Goal: Task Accomplishment & Management: Use online tool/utility

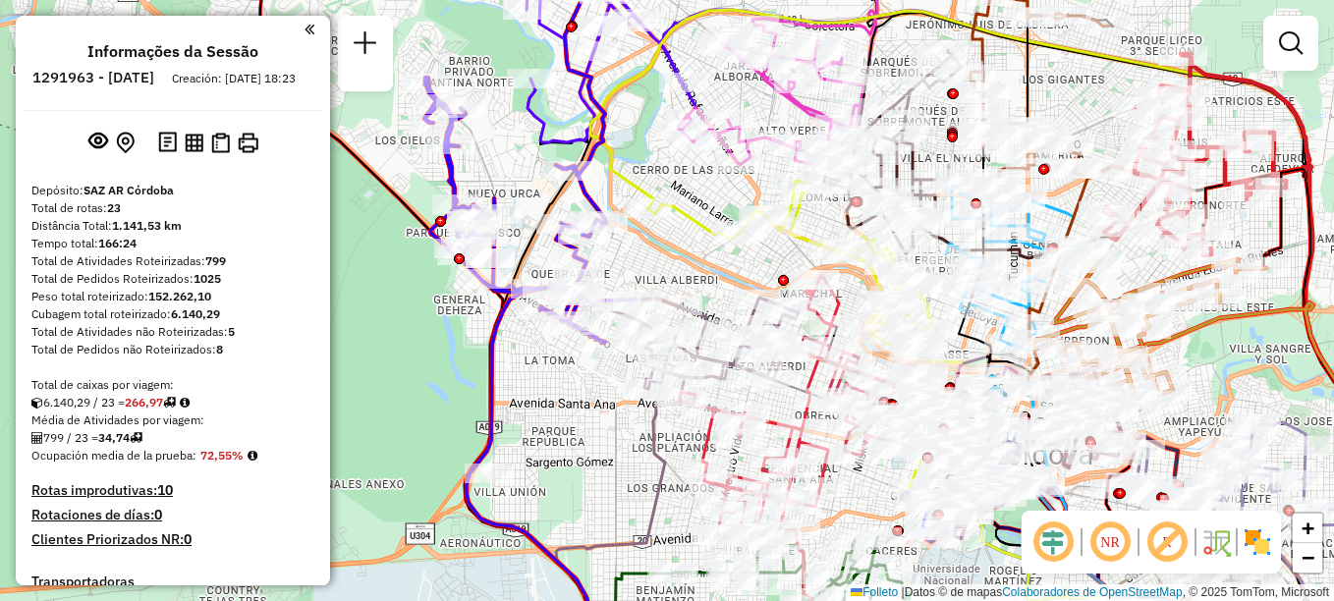
scroll to position [1856, 0]
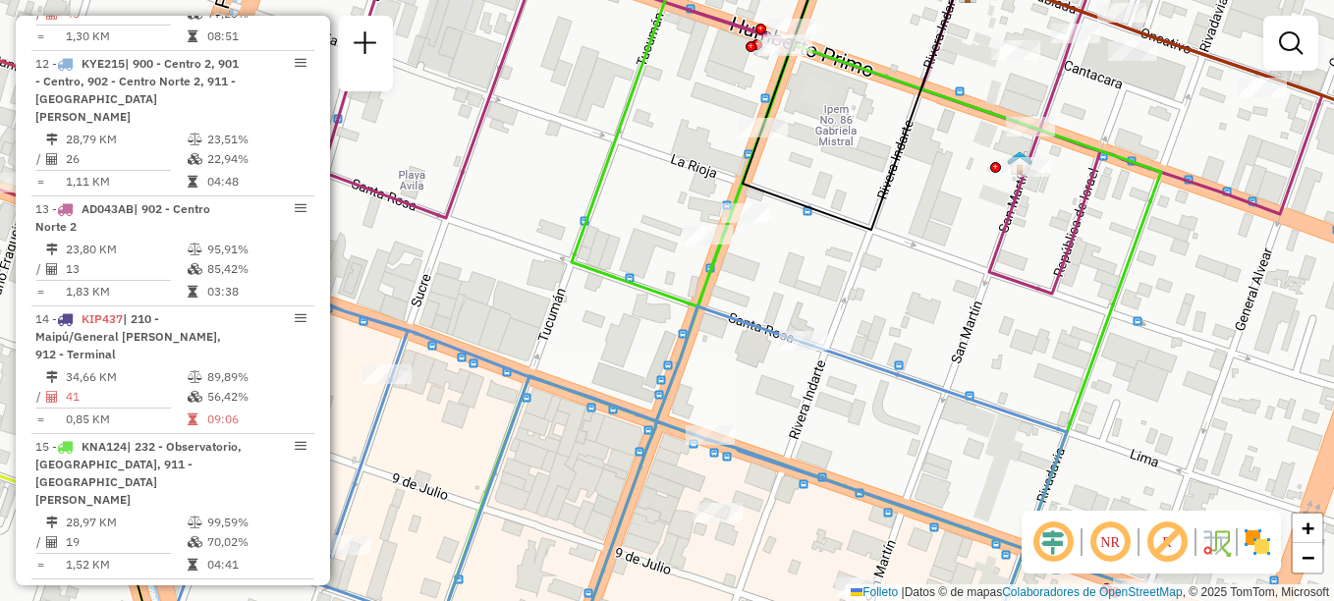
drag, startPoint x: 802, startPoint y: 246, endPoint x: 692, endPoint y: 281, distance: 115.5
click at [742, 230] on icon at bounding box center [849, 85] width 214 height 290
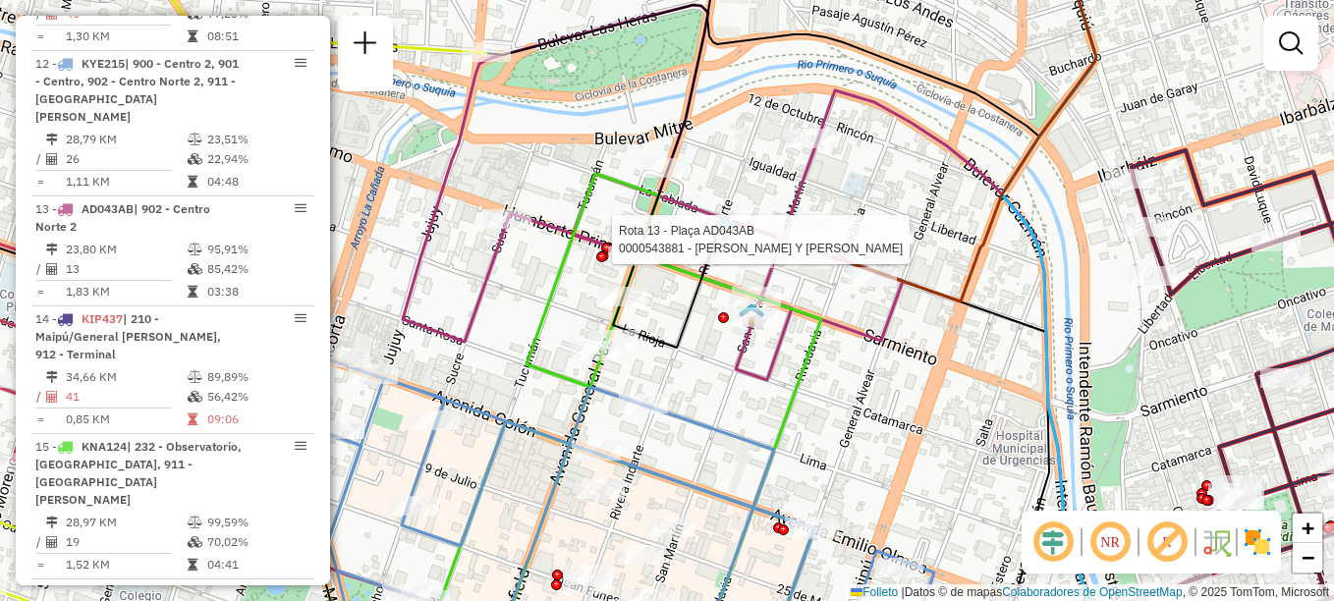
select select "**********"
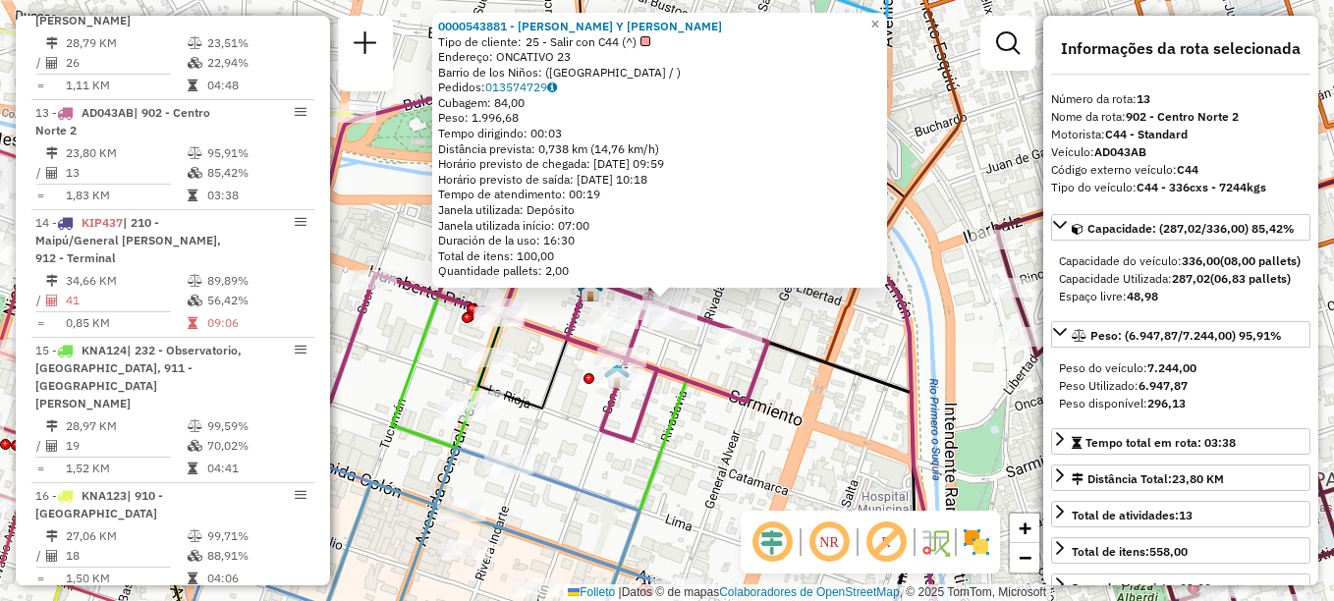
scroll to position [1984, 0]
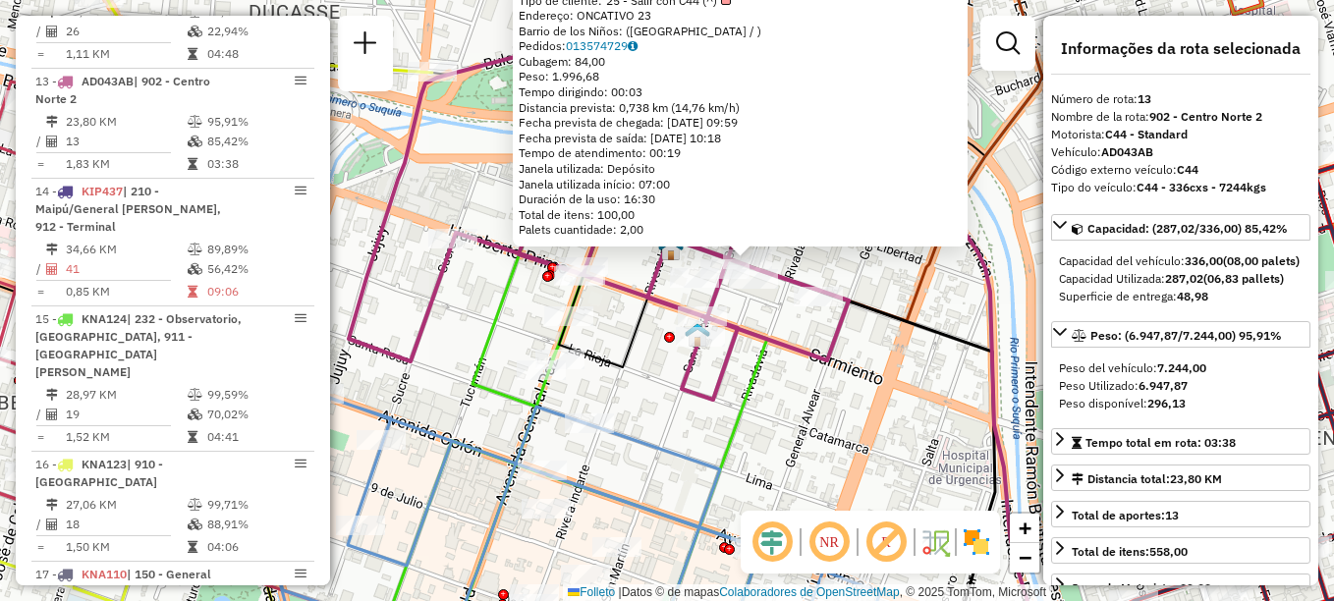
drag, startPoint x: 844, startPoint y: 317, endPoint x: 905, endPoint y: 285, distance: 69.8
click at [908, 286] on icon at bounding box center [854, 110] width 376 height 422
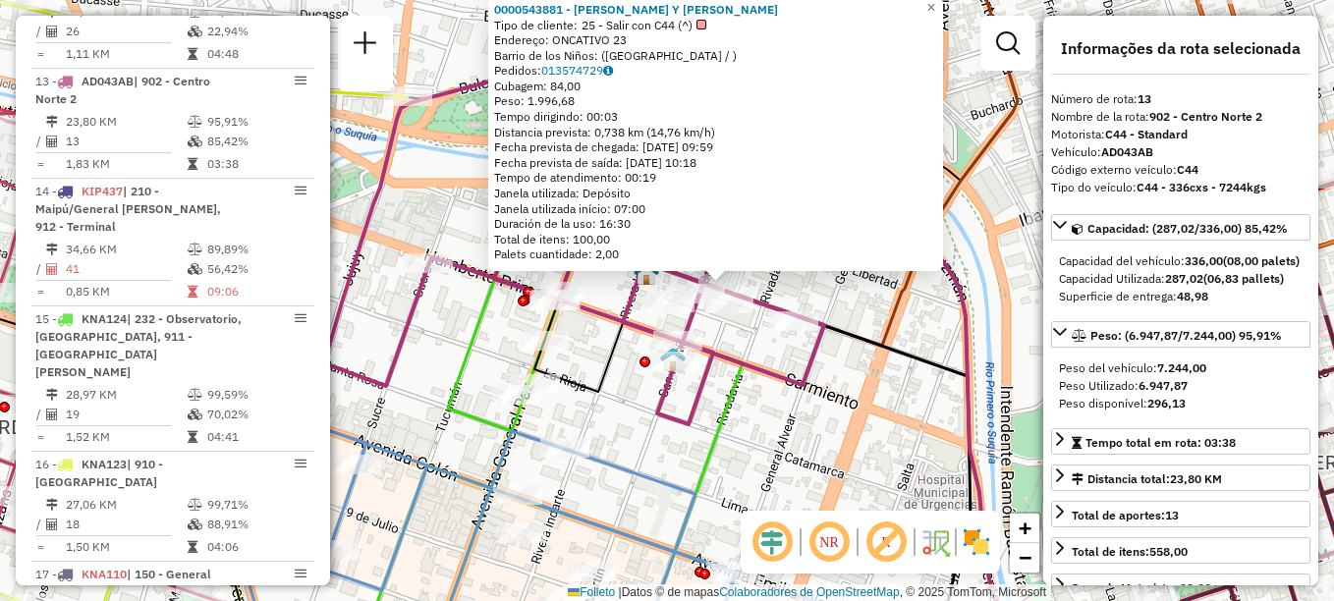
drag, startPoint x: 881, startPoint y: 329, endPoint x: 870, endPoint y: 347, distance: 20.7
click at [870, 347] on icon at bounding box center [846, 489] width 248 height 398
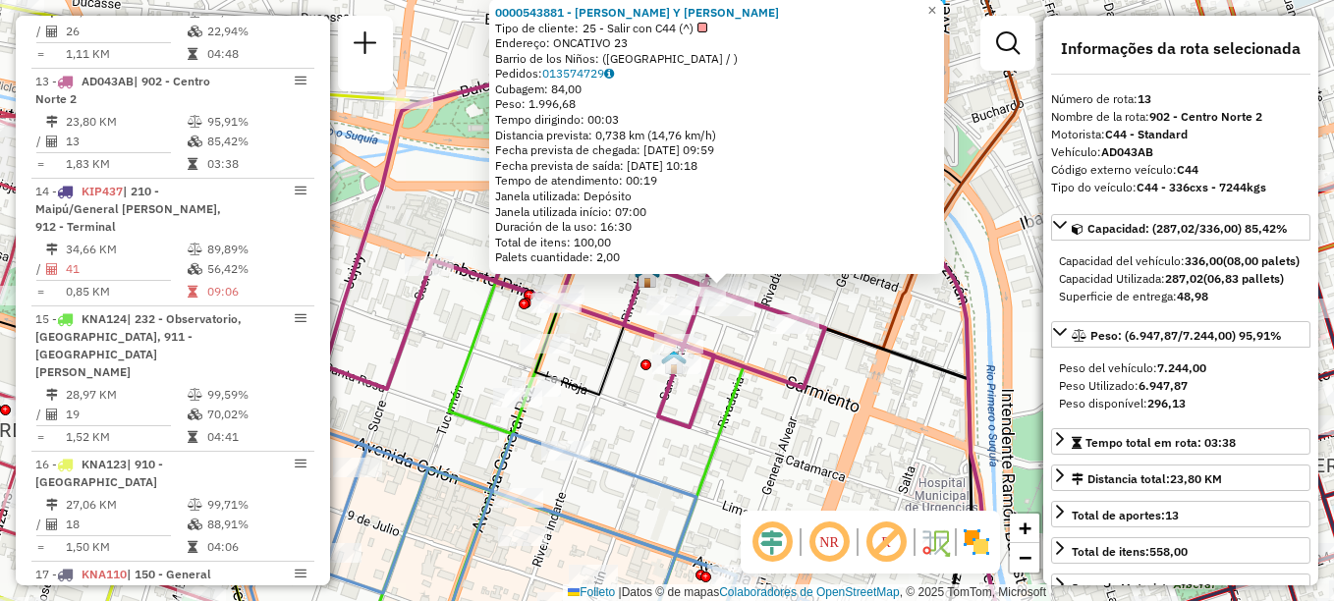
click at [869, 351] on icon at bounding box center [847, 478] width 248 height 371
click at [642, 370] on div at bounding box center [645, 364] width 11 height 11
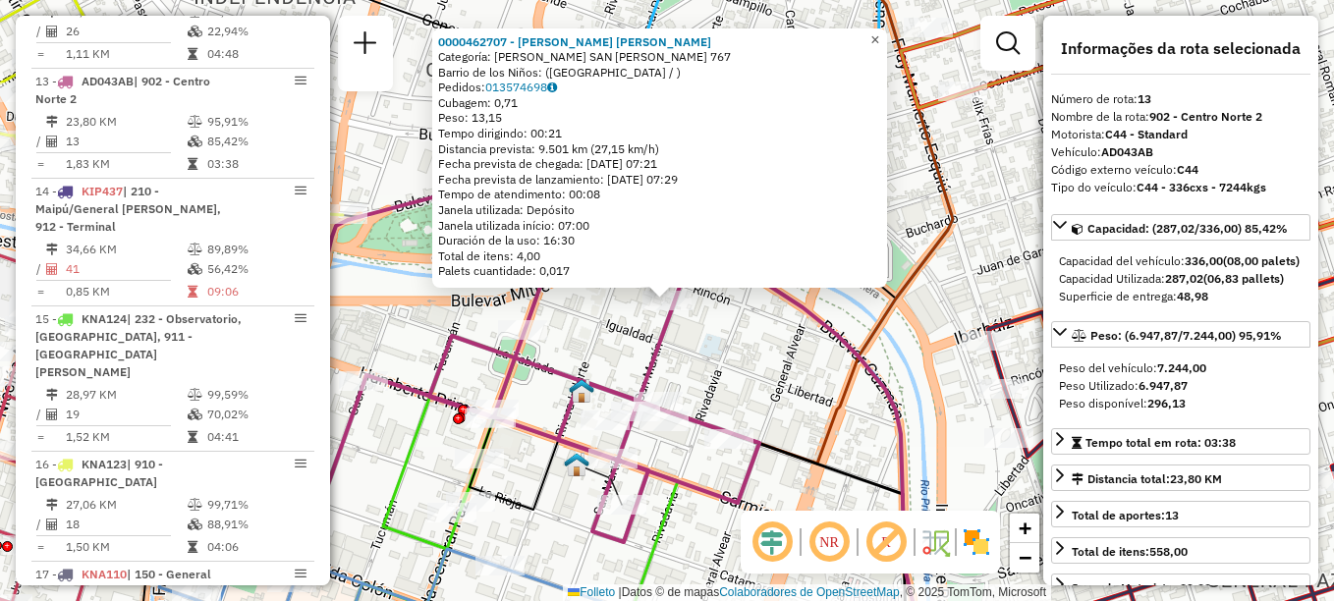
drag, startPoint x: 891, startPoint y: 30, endPoint x: 846, endPoint y: 47, distance: 47.2
click at [879, 31] on span "×" at bounding box center [874, 39] width 9 height 17
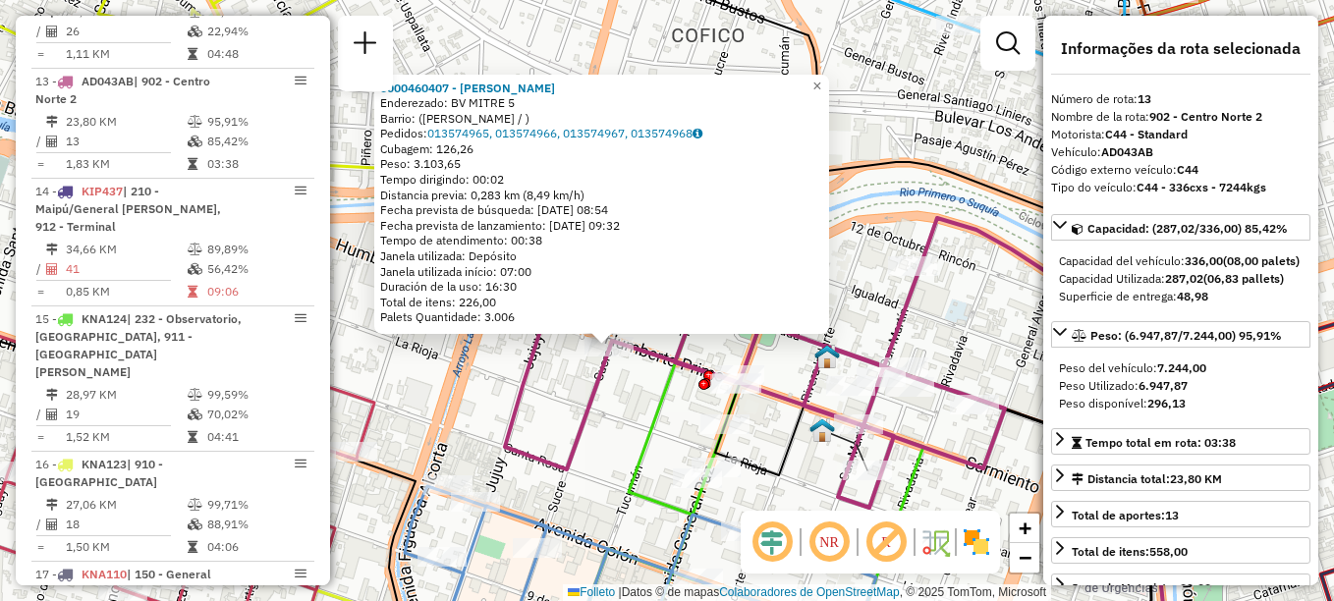
drag, startPoint x: 683, startPoint y: 352, endPoint x: 626, endPoint y: 398, distance: 74.1
click at [626, 398] on div "0000460407 - Taboada Daniel Edgardo Enderezado: BV MITRE 5 Barrio: (ALTA CÓRDOB…" at bounding box center [667, 300] width 1334 height 601
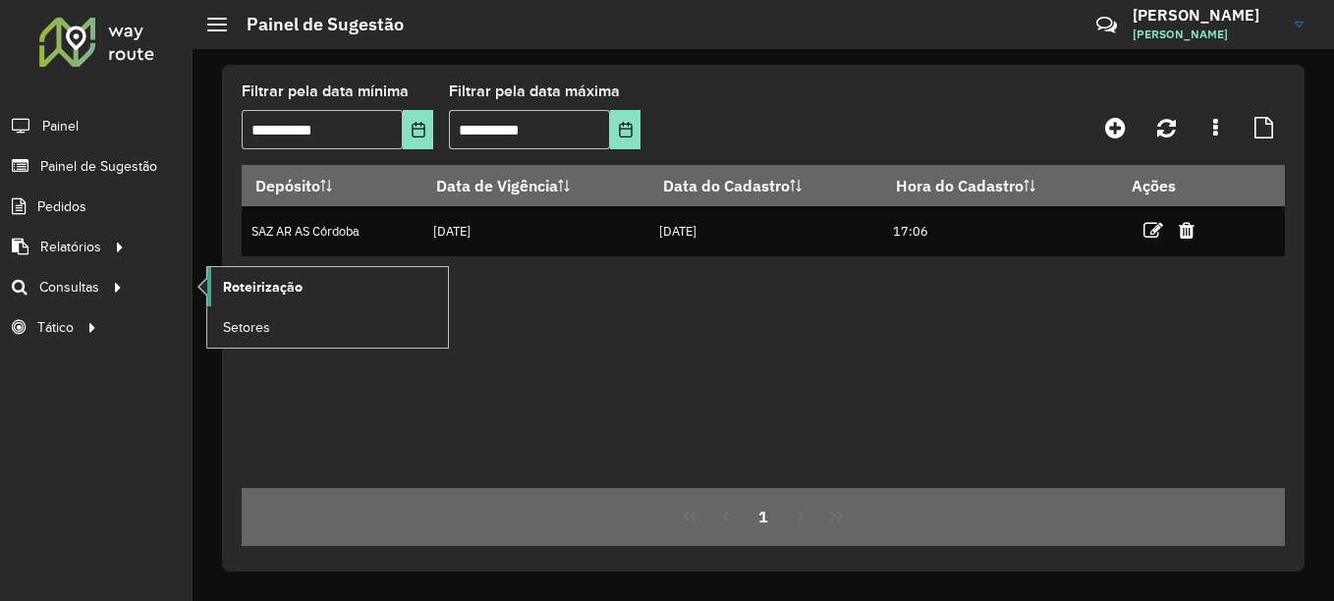
click at [273, 281] on span "Roteirização" at bounding box center [263, 287] width 80 height 21
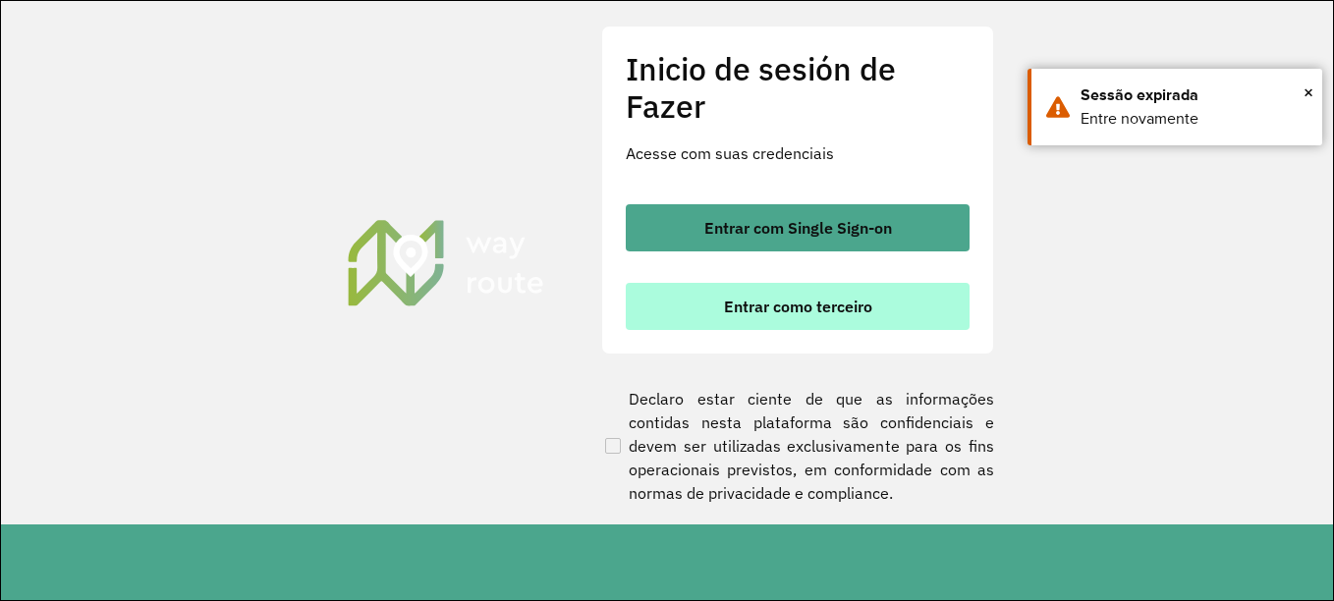
click at [774, 312] on font "Entrar como terceiro" at bounding box center [798, 307] width 148 height 20
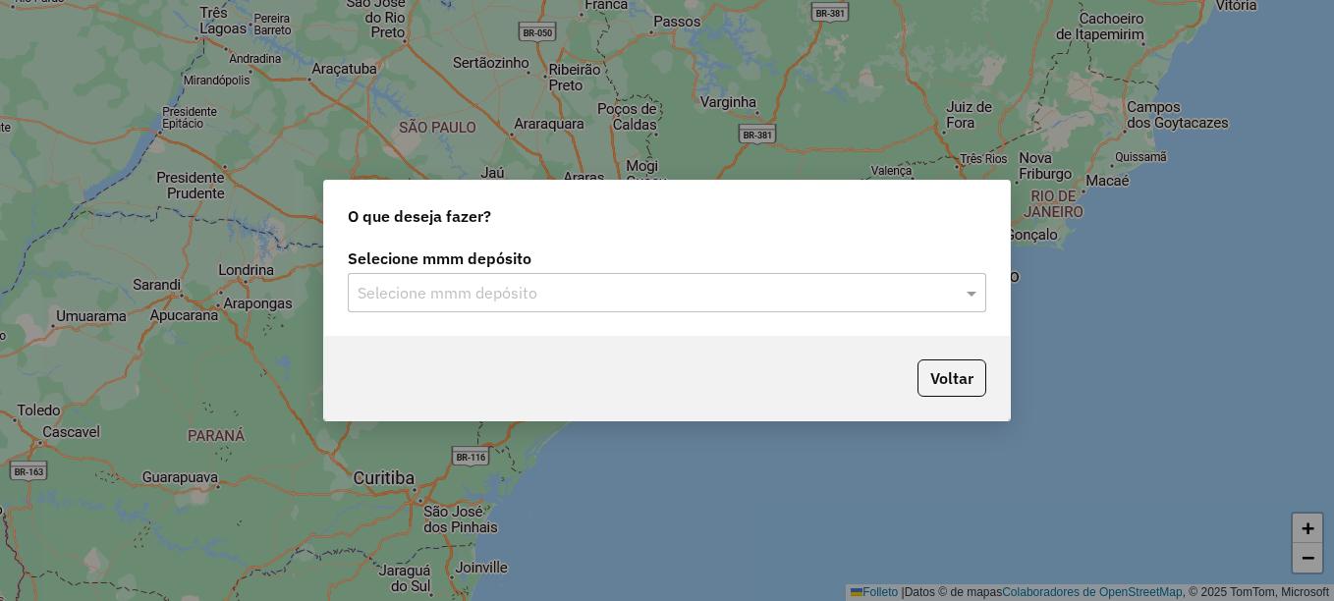
click at [531, 296] on input "text" at bounding box center [646, 294] width 579 height 24
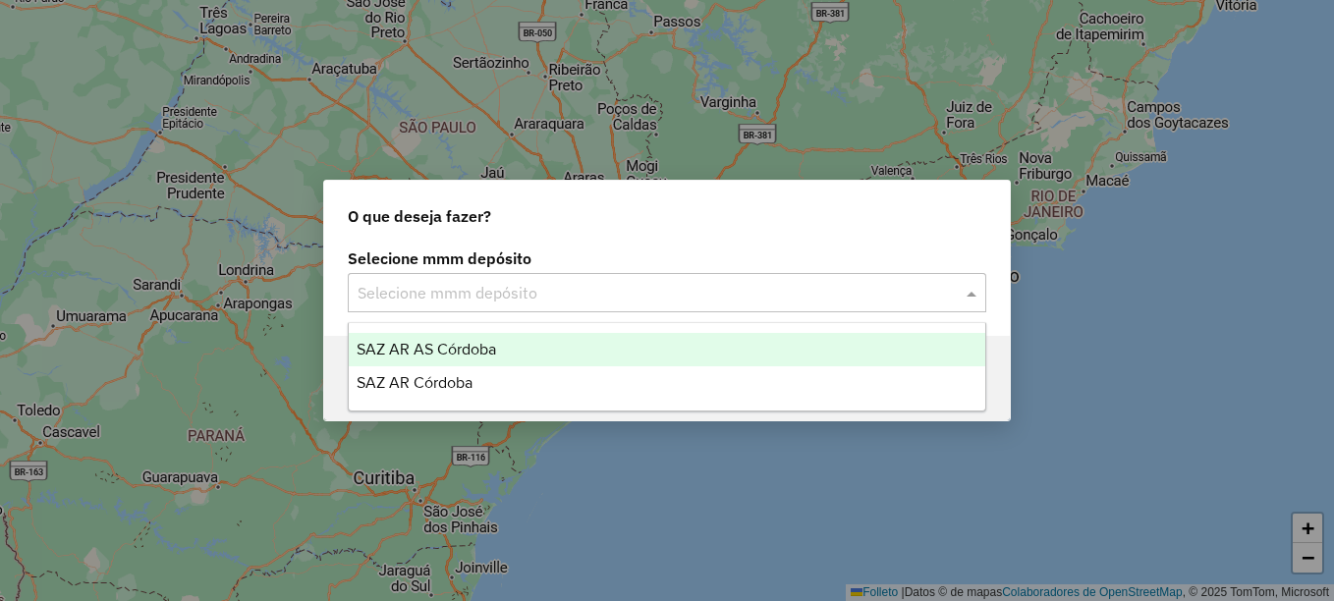
click at [489, 350] on span "SAZ AR AS Córdoba" at bounding box center [425, 349] width 139 height 17
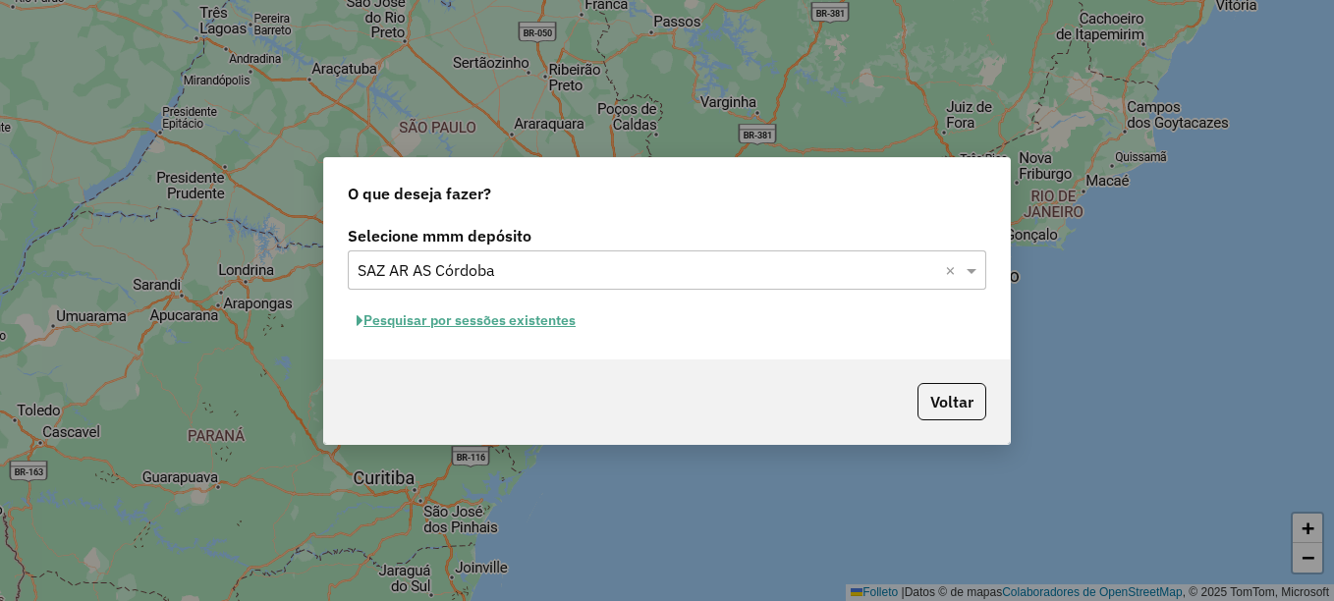
click at [466, 319] on font "Pesquisar por sessões existentes" at bounding box center [469, 320] width 212 height 18
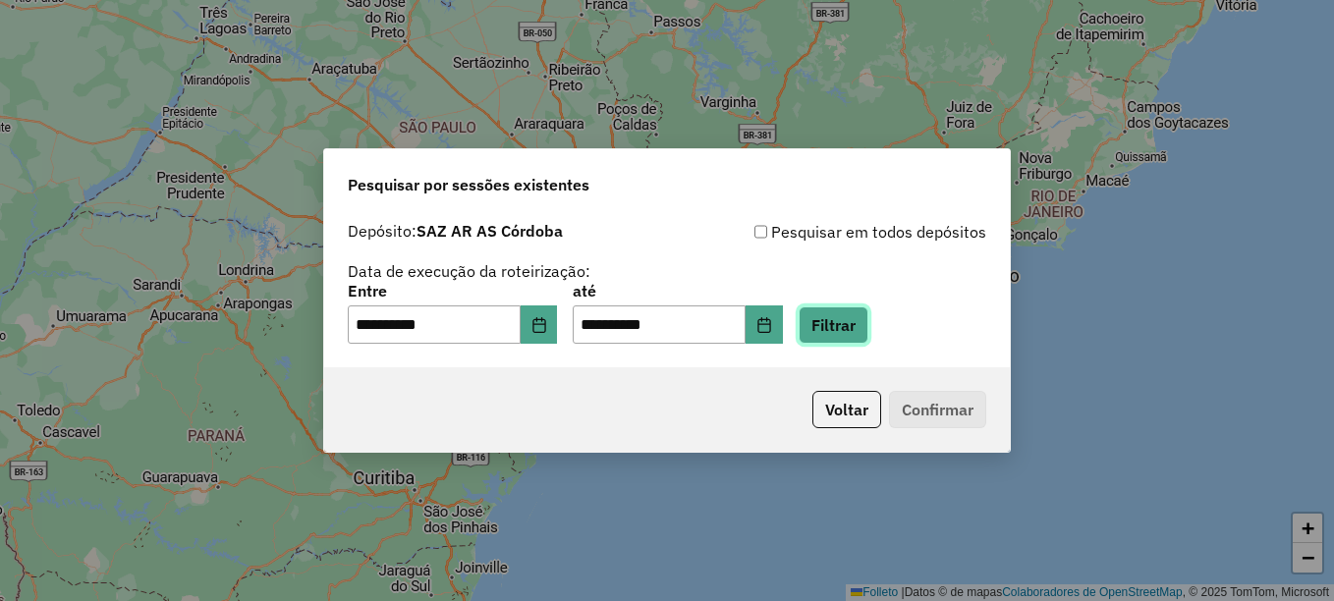
click at [852, 325] on button "Filtrar" at bounding box center [833, 324] width 70 height 37
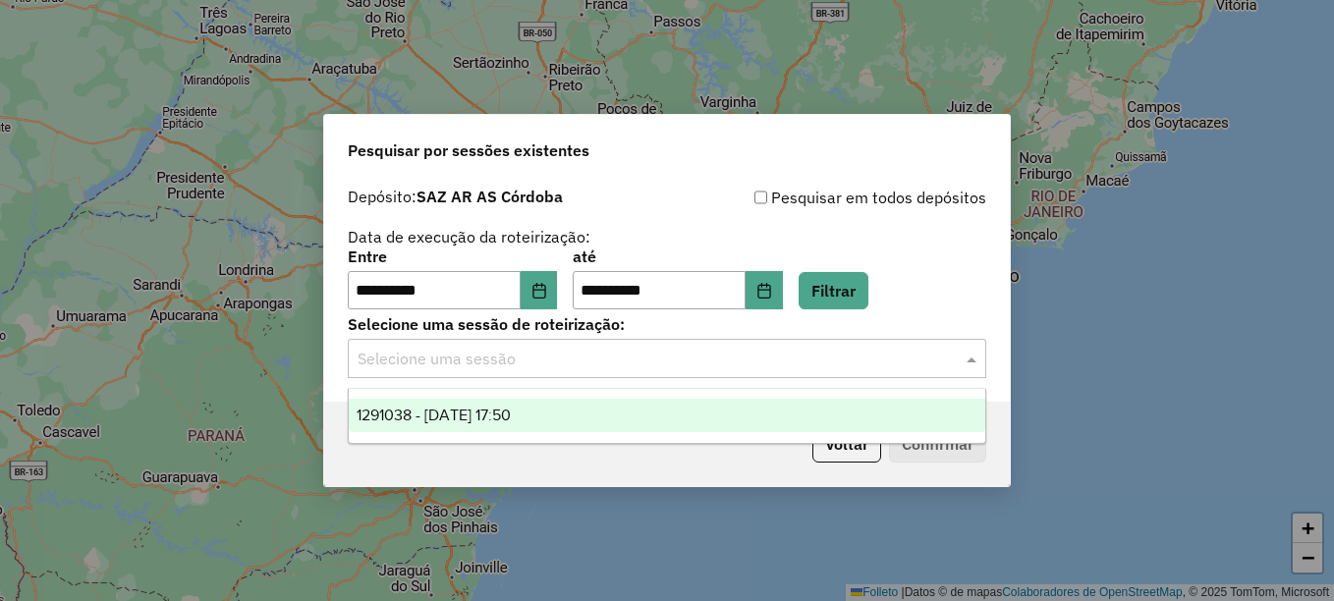
click at [545, 367] on input "text" at bounding box center [646, 360] width 579 height 24
click at [511, 413] on span "1291038 - 09/10/2025 17:50" at bounding box center [433, 415] width 154 height 17
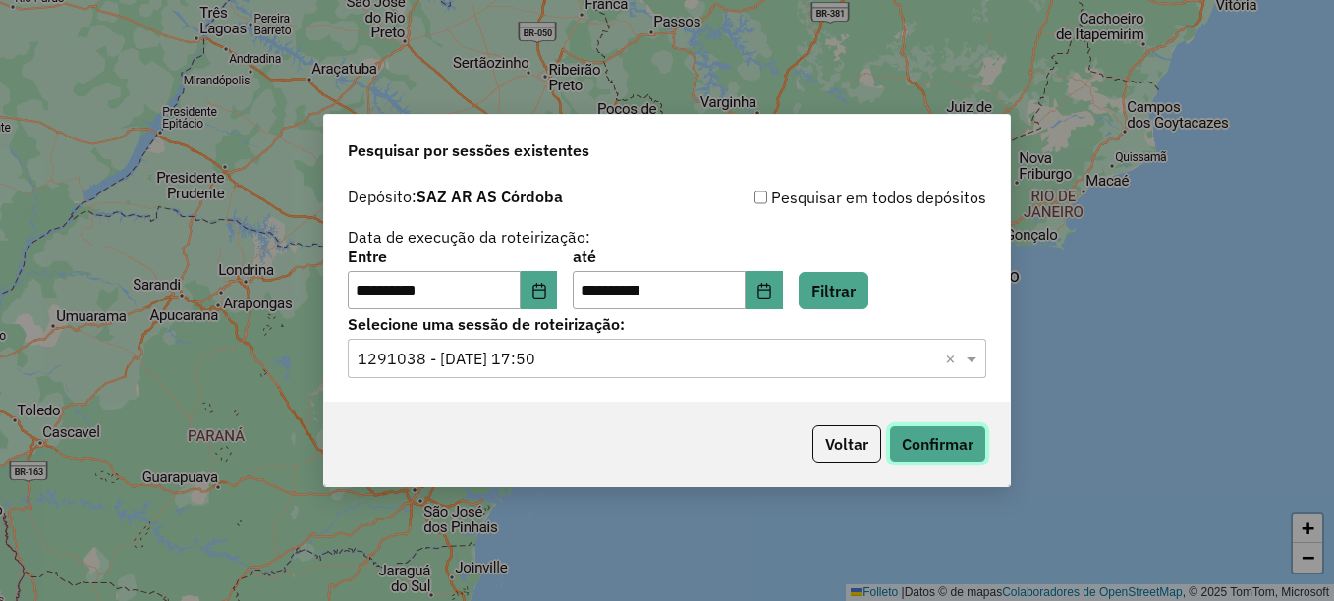
click at [935, 446] on button "Confirmar" at bounding box center [937, 443] width 97 height 37
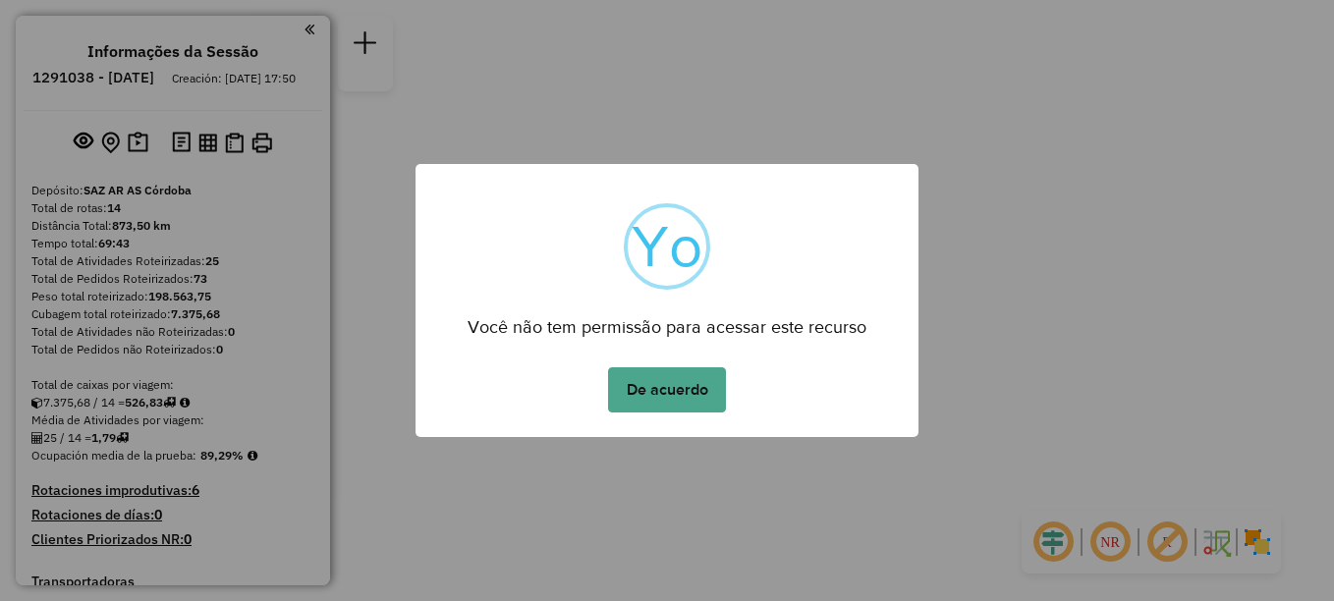
click at [668, 394] on button "De acuerdo" at bounding box center [667, 389] width 118 height 45
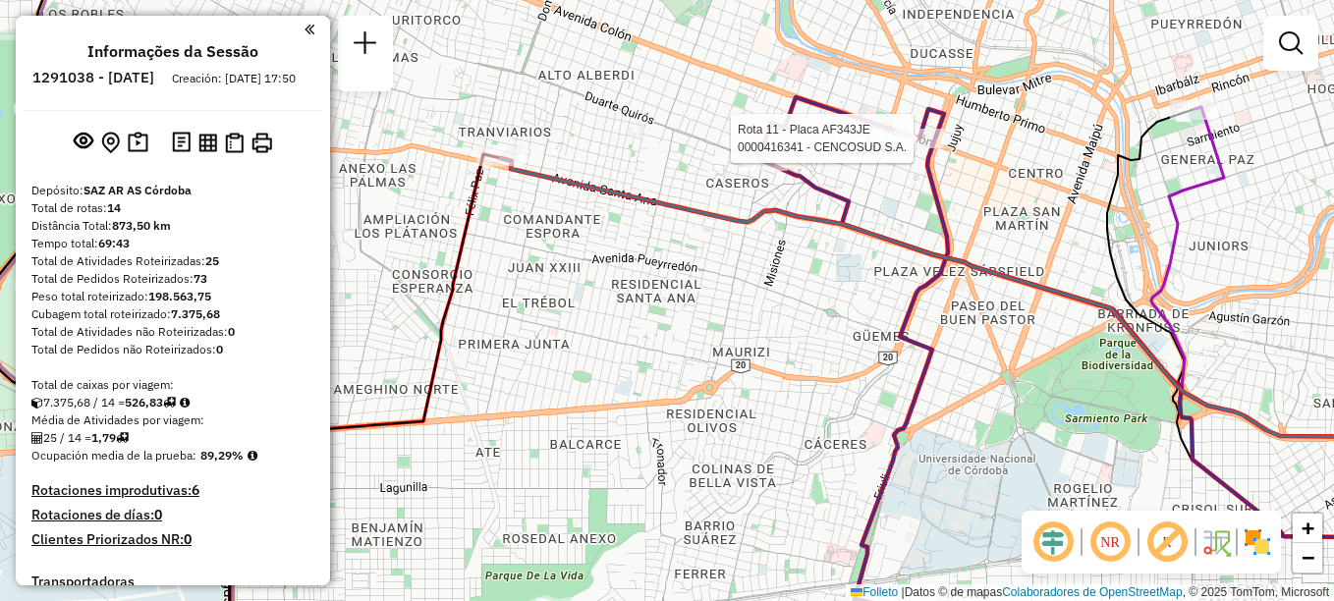
select select "**********"
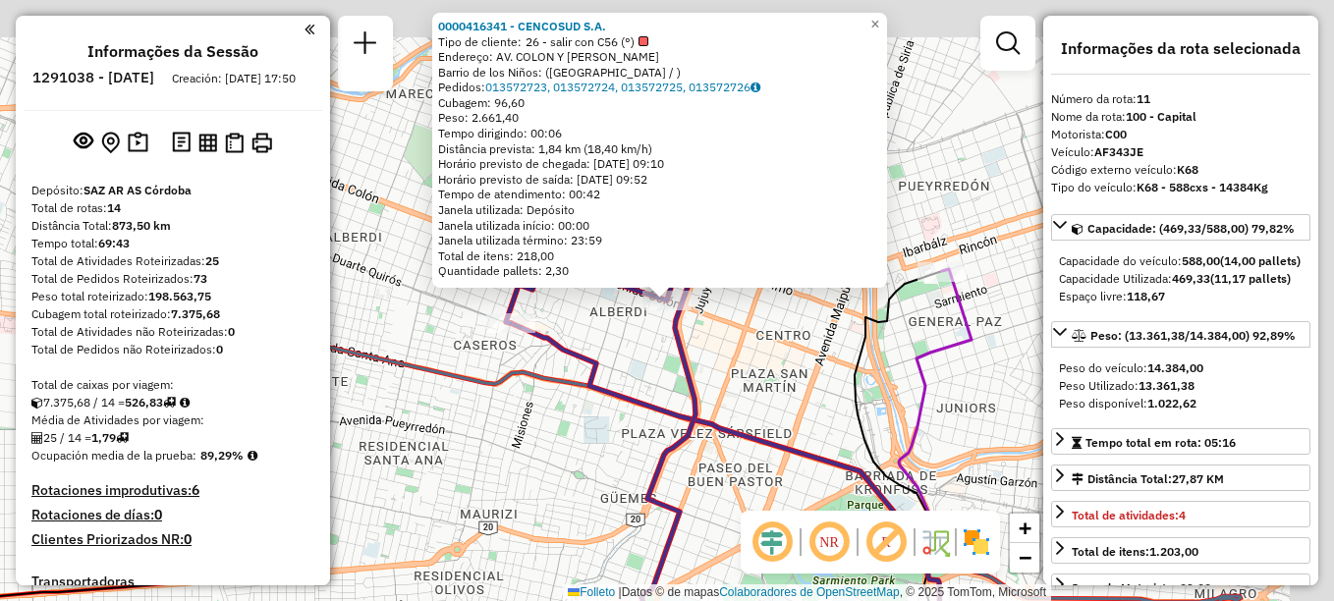
scroll to position [1455, 0]
